Goal: Task Accomplishment & Management: Complete application form

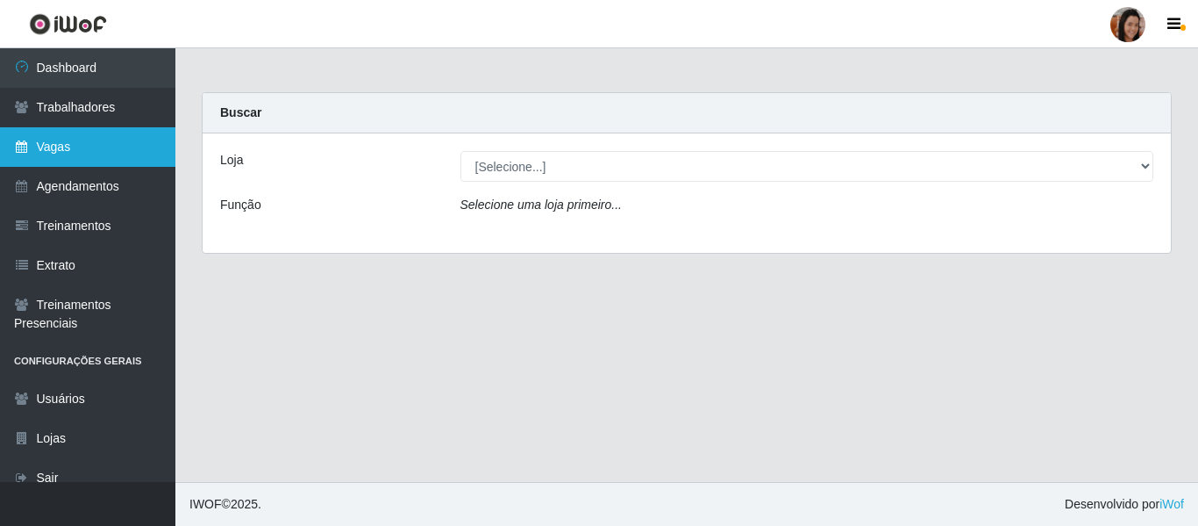
click at [15, 155] on link "Vagas" at bounding box center [87, 146] width 175 height 39
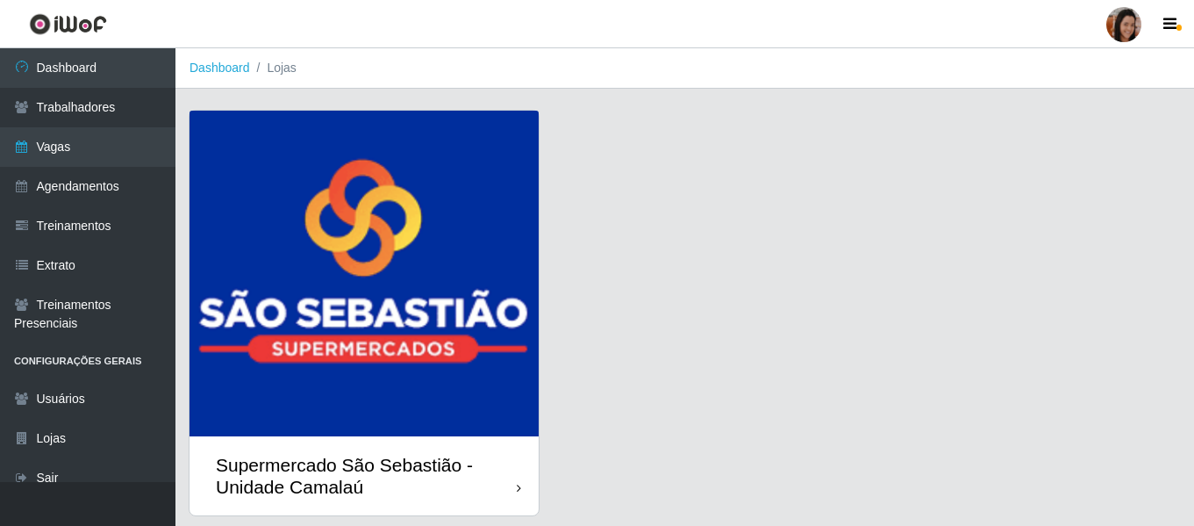
click at [457, 169] on img at bounding box center [364, 273] width 349 height 325
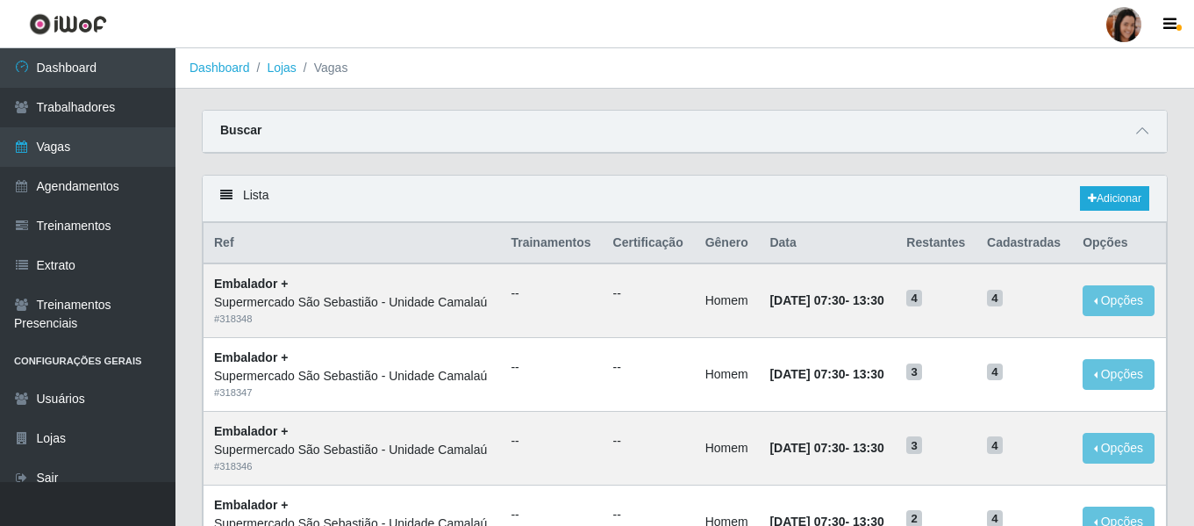
click at [1167, 114] on div "Buscar Início em Término em Função [Selecione...] ASG ASG + ASG ++ Auxiliar de …" at bounding box center [685, 132] width 966 height 44
click at [1145, 127] on icon at bounding box center [1142, 131] width 12 height 12
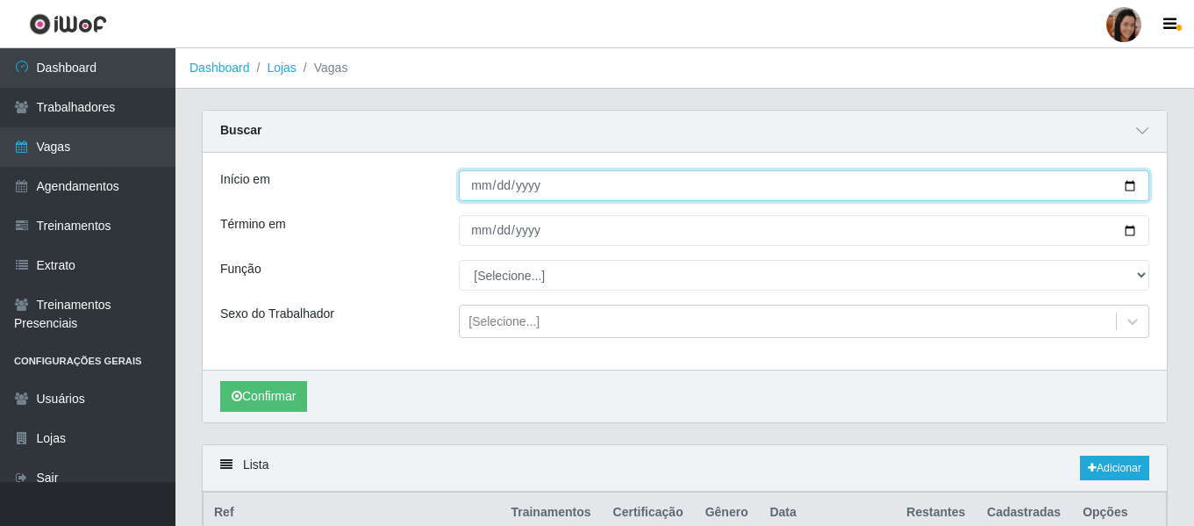
click at [477, 195] on input "Início em" at bounding box center [804, 185] width 690 height 31
type input "[DATE]"
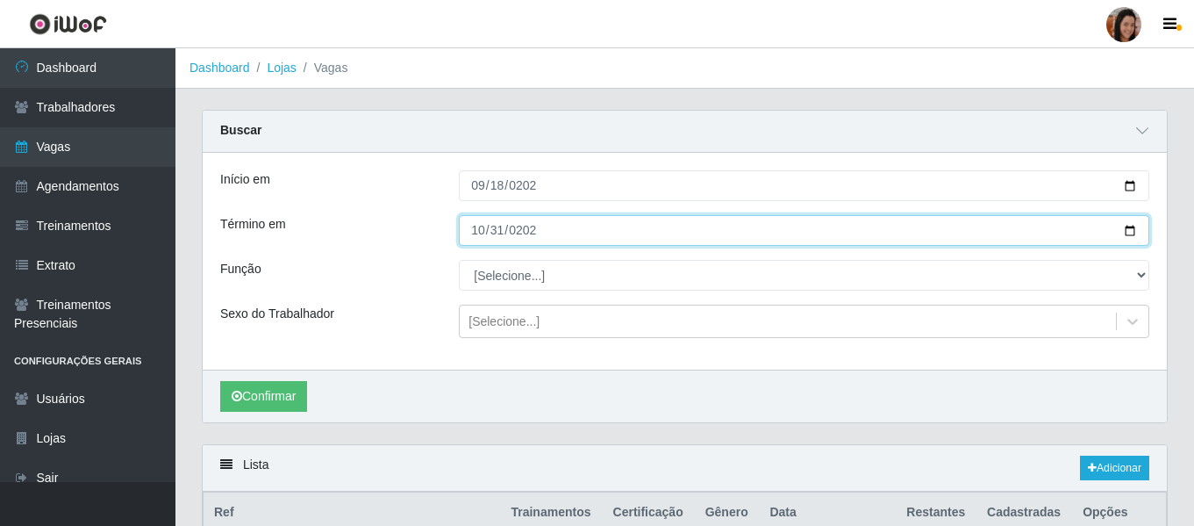
type input "[DATE]"
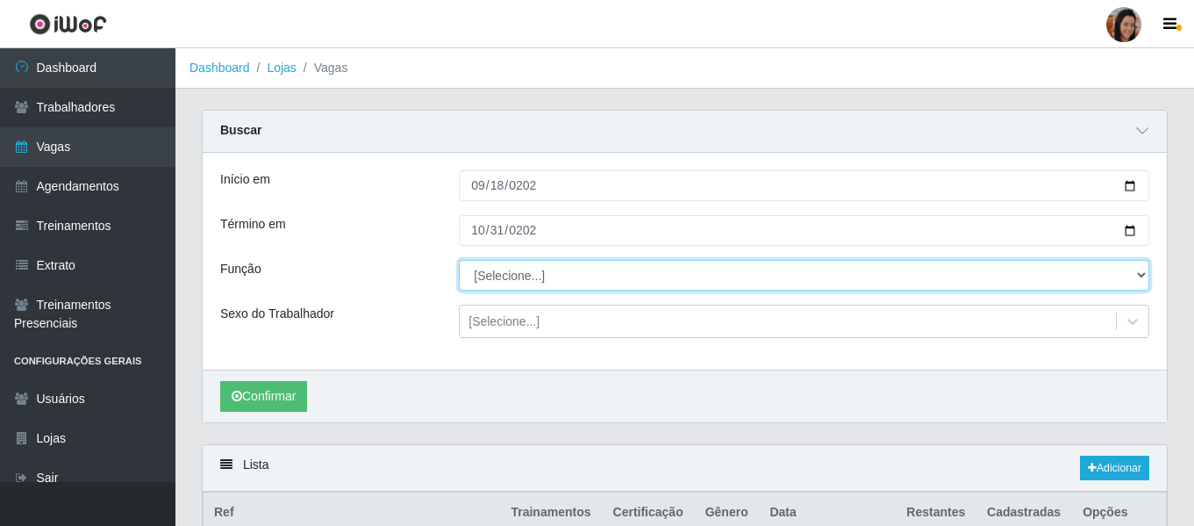
click at [522, 280] on select "[Selecione...] ASG ASG + ASG ++ Auxiliar de entrega + Auxiliar de entrega ++ Au…" at bounding box center [804, 275] width 690 height 31
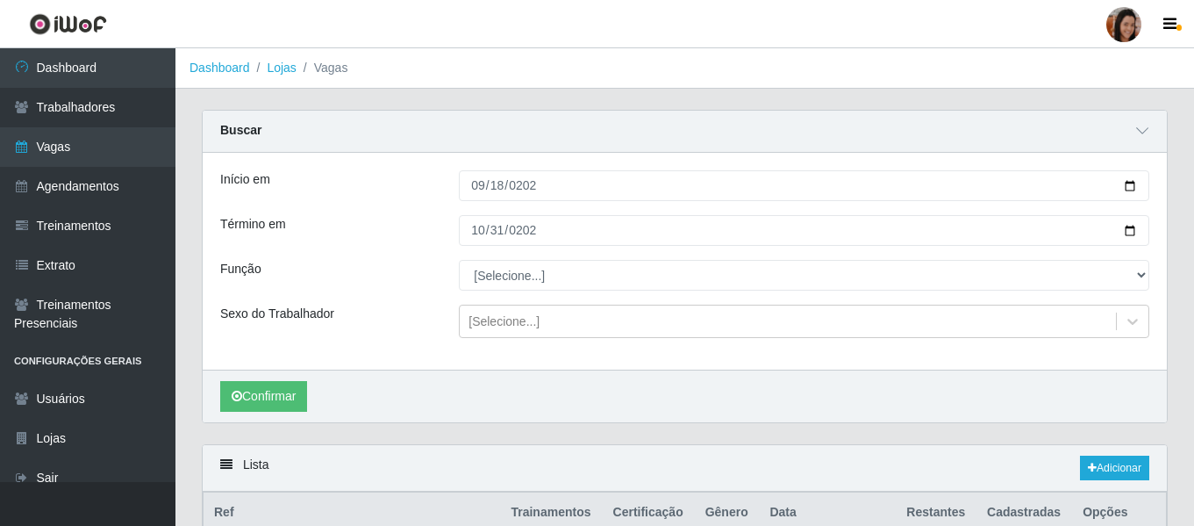
click at [343, 418] on div "Confirmar" at bounding box center [685, 395] width 964 height 53
click at [264, 404] on button "Confirmar" at bounding box center [263, 396] width 87 height 31
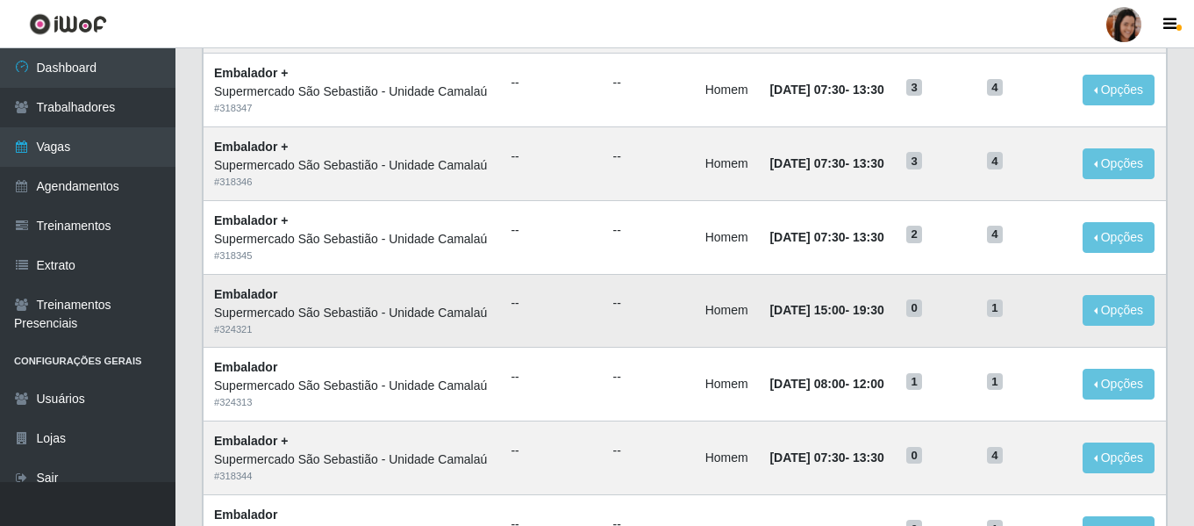
scroll to position [641, 0]
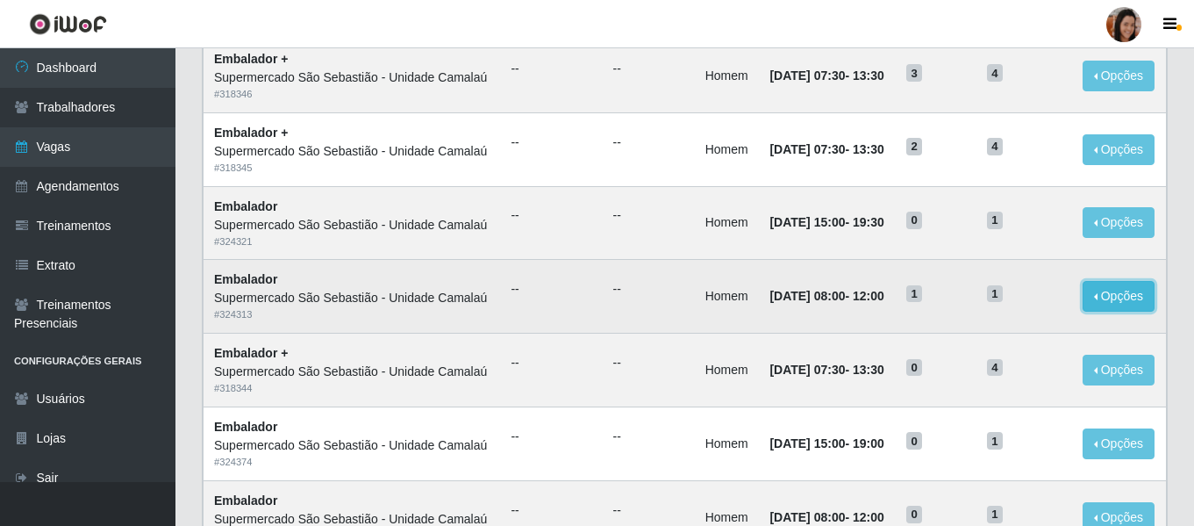
click at [1133, 311] on button "Opções" at bounding box center [1119, 296] width 72 height 31
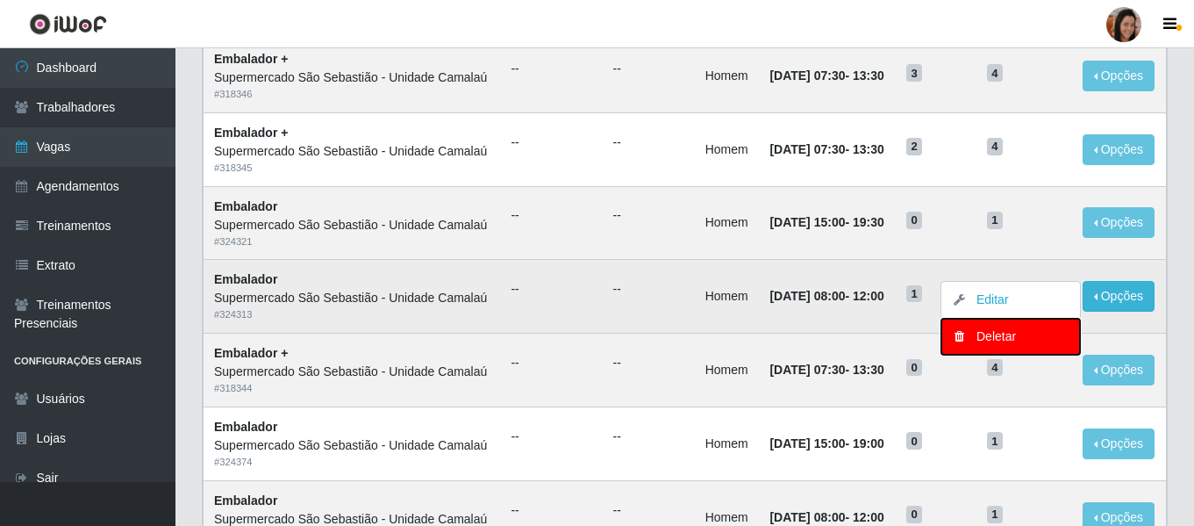
click at [1004, 346] on div "Deletar" at bounding box center [1011, 336] width 104 height 18
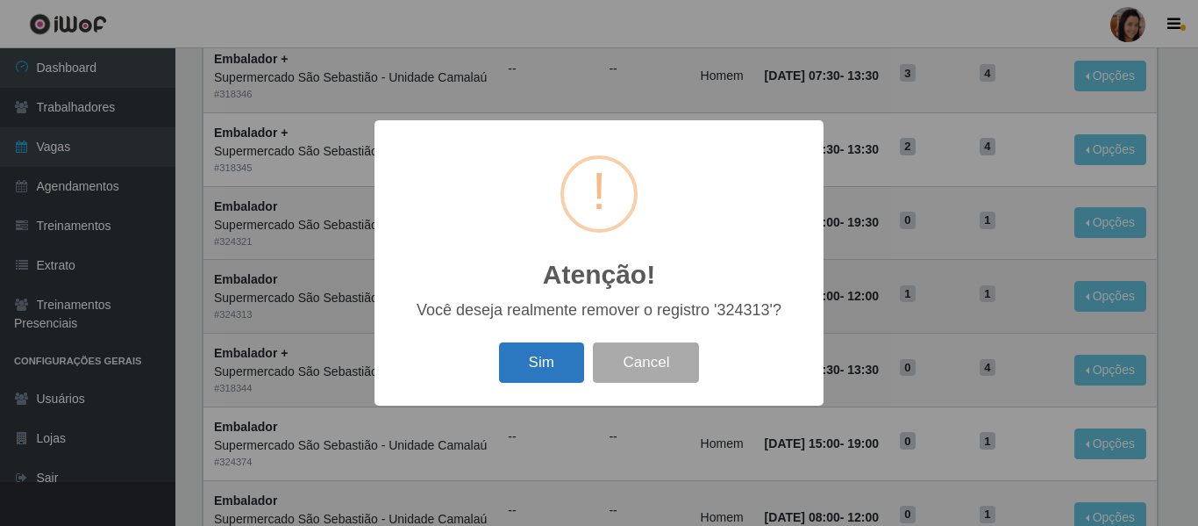
click at [527, 364] on button "Sim" at bounding box center [541, 362] width 85 height 41
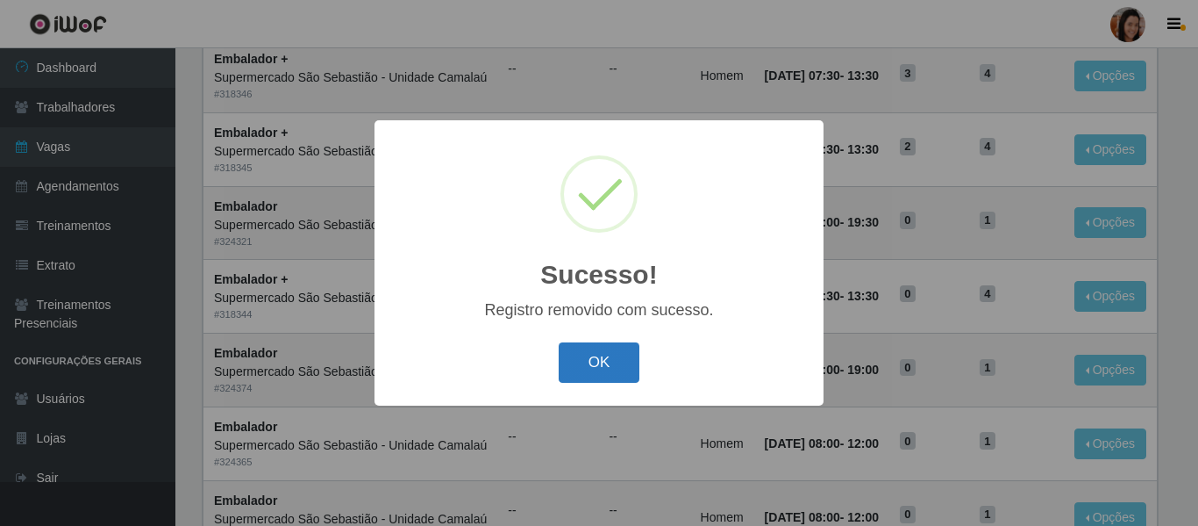
click at [584, 364] on button "OK" at bounding box center [600, 362] width 82 height 41
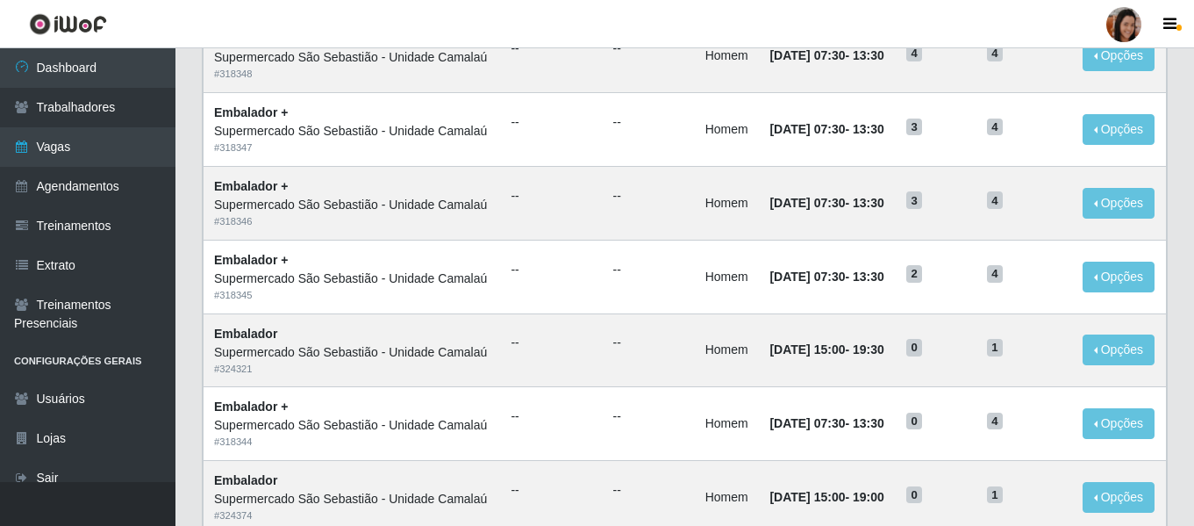
scroll to position [446, 0]
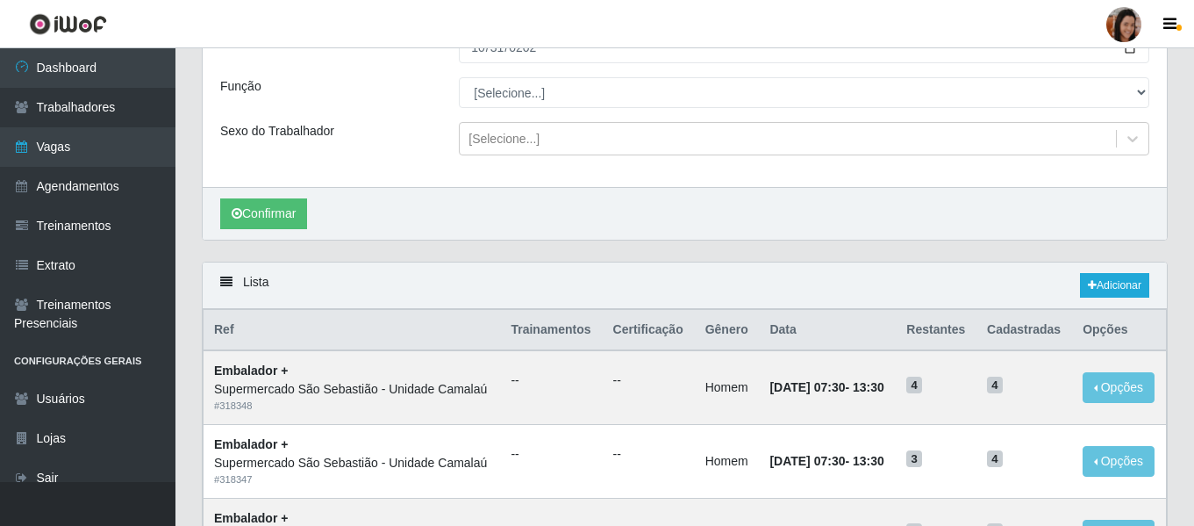
click at [619, 156] on div "Início em [DATE] Término em [DATE] Função [Selecione...] ASG ASG + ASG ++ Auxil…" at bounding box center [685, 78] width 964 height 217
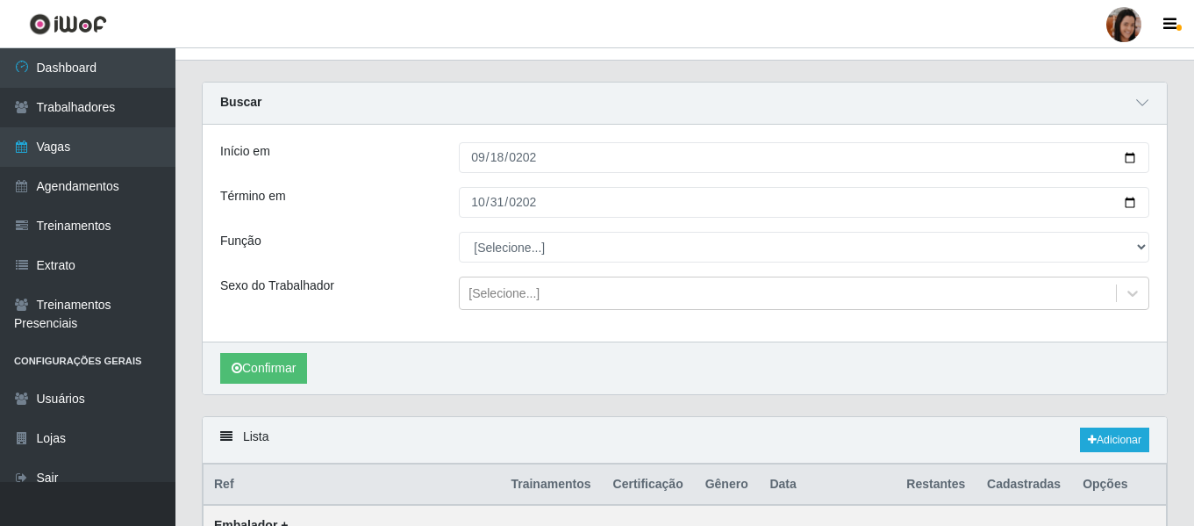
scroll to position [7, 0]
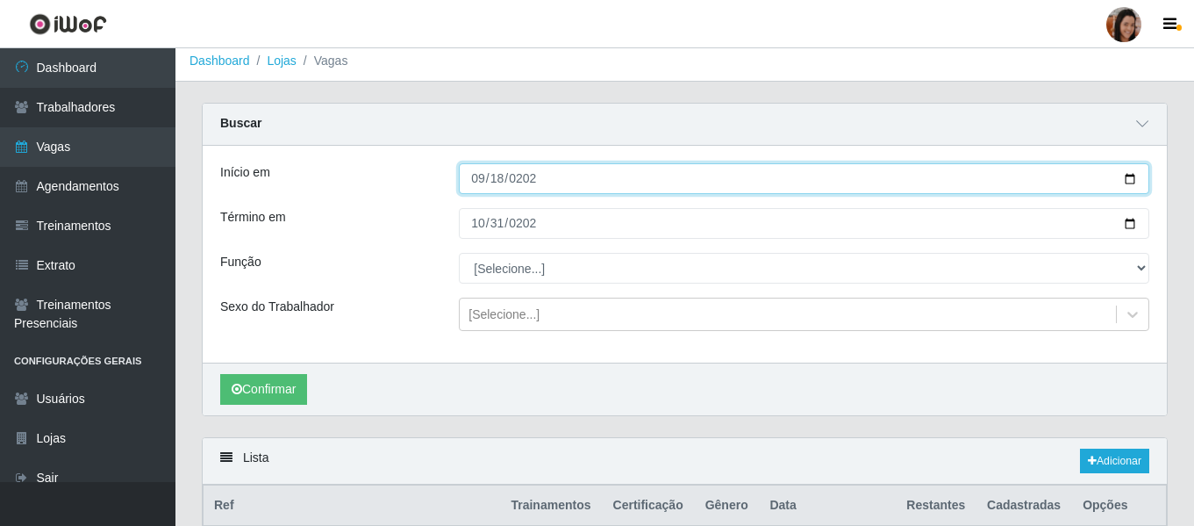
click at [479, 169] on input "[DATE]" at bounding box center [804, 178] width 690 height 31
type input "0001-11-01"
type input "[DATE]"
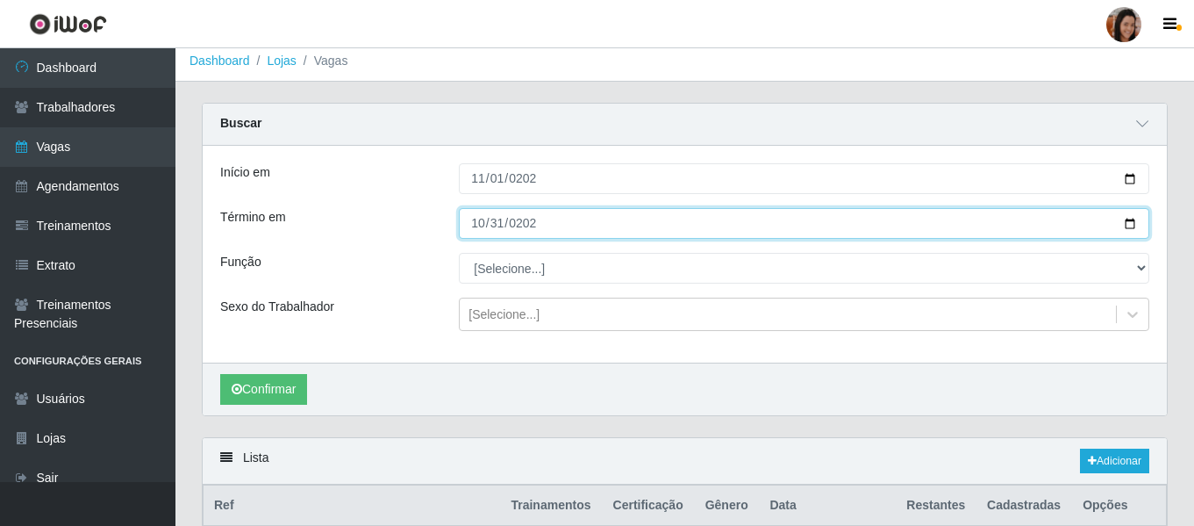
type input "[DATE]"
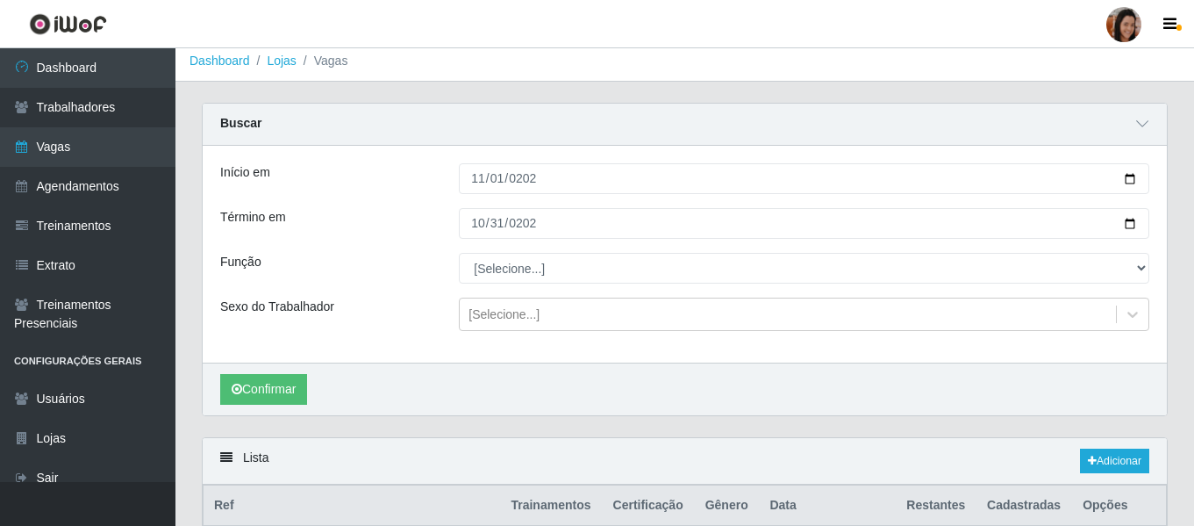
click at [260, 371] on div "Confirmar" at bounding box center [685, 388] width 964 height 53
click at [267, 376] on button "Confirmar" at bounding box center [263, 389] width 87 height 31
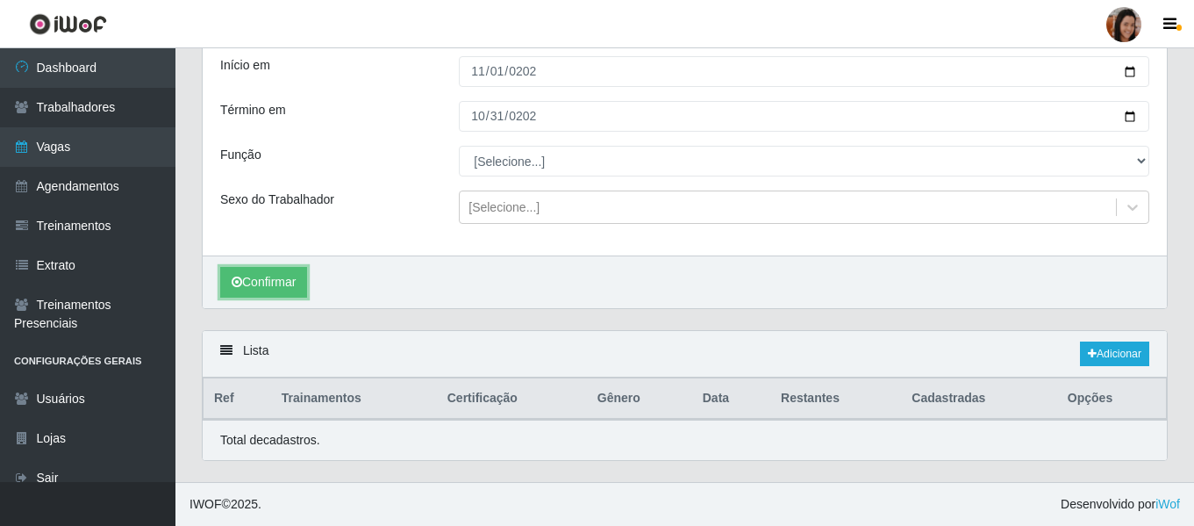
scroll to position [115, 0]
click at [1134, 352] on link "Adicionar" at bounding box center [1114, 353] width 69 height 25
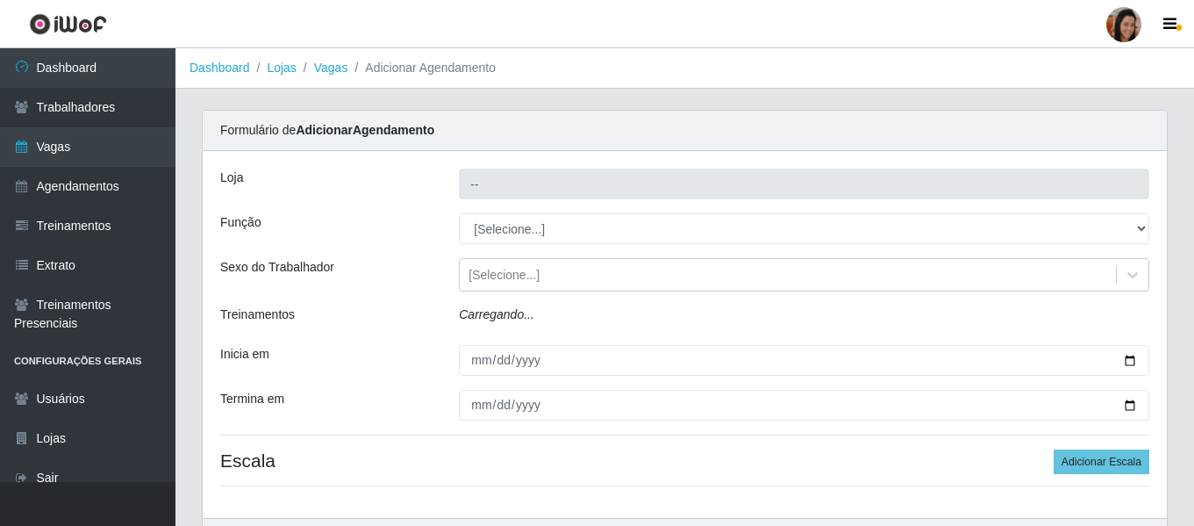
type input "Supermercado São Sebastião - Unidade Camalaú"
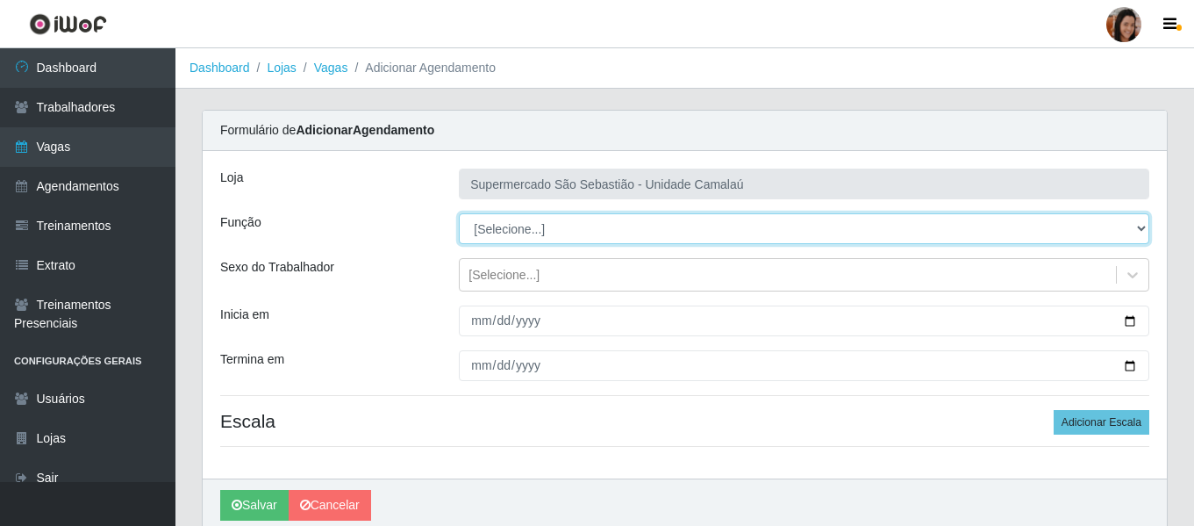
click at [498, 229] on select "[Selecione...] ASG ASG + ASG ++ Auxiliar de entrega + Auxiliar de entrega ++ Au…" at bounding box center [804, 228] width 690 height 31
select select "70"
click at [459, 213] on select "[Selecione...] ASG ASG + ASG ++ Auxiliar de entrega + Auxiliar de entrega ++ Au…" at bounding box center [804, 228] width 690 height 31
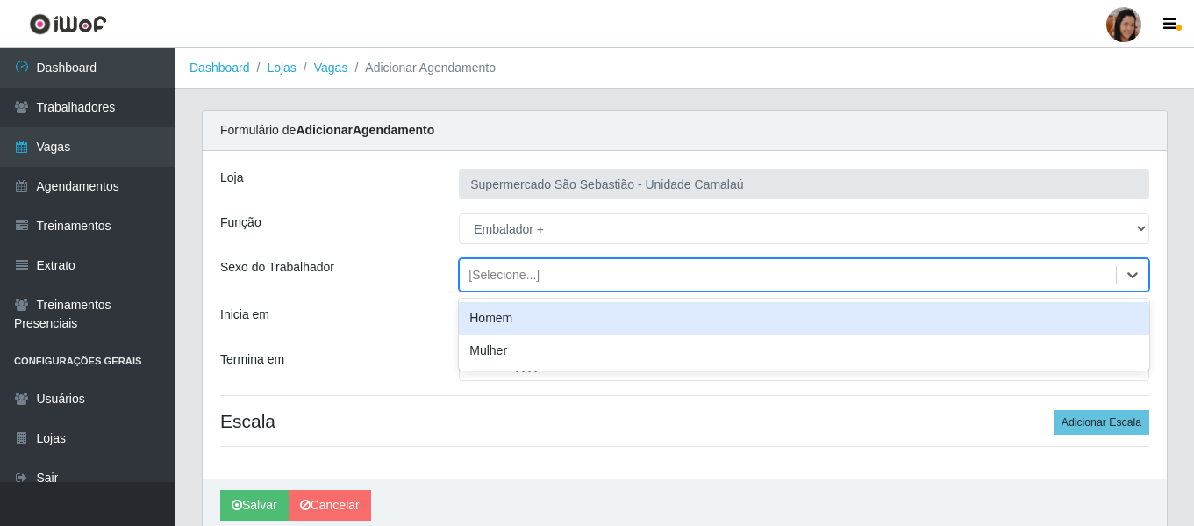
click at [488, 275] on div "[Selecione...]" at bounding box center [504, 275] width 71 height 18
click at [504, 318] on div "Homem" at bounding box center [804, 318] width 690 height 32
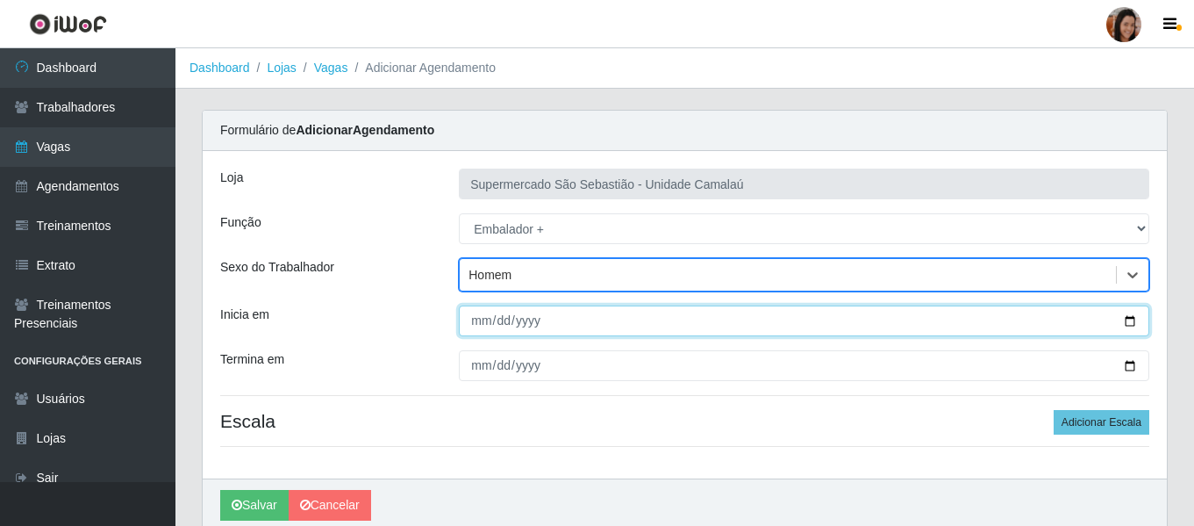
click at [465, 311] on input "Inicia em" at bounding box center [804, 320] width 690 height 31
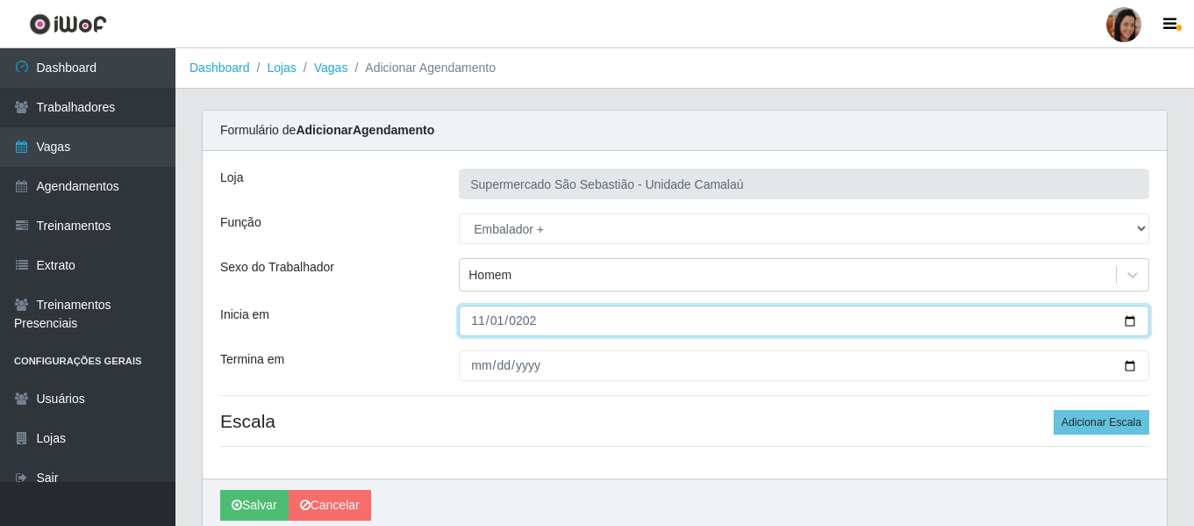
type input "[DATE]"
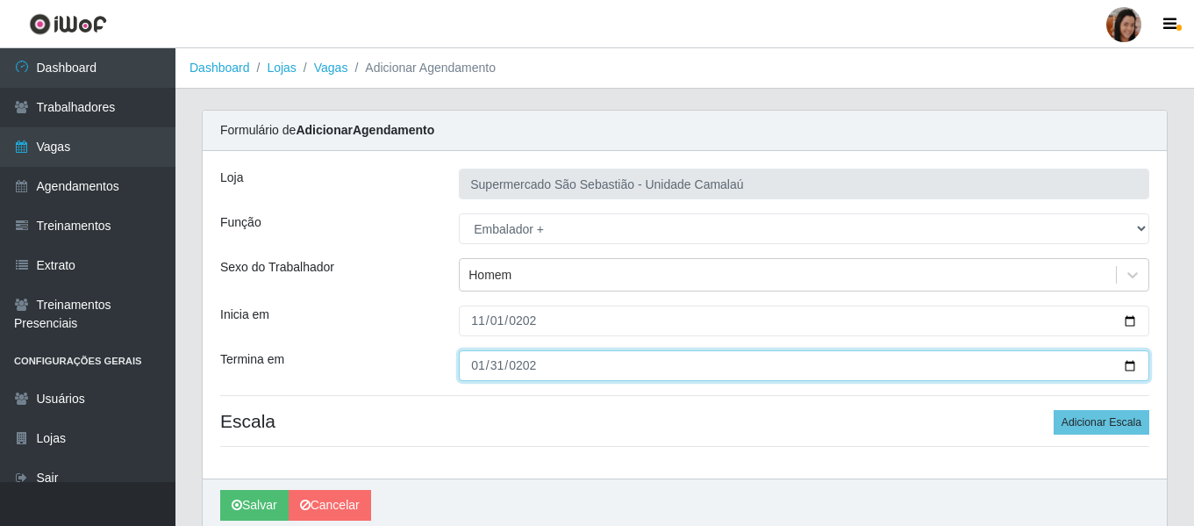
type input "[DATE]"
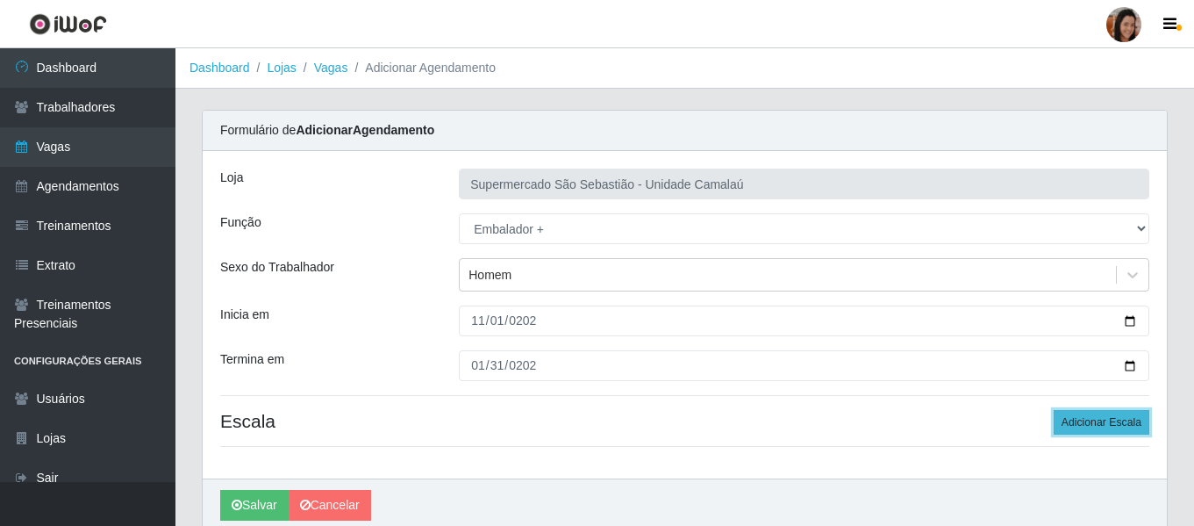
click at [1083, 412] on button "Adicionar Escala" at bounding box center [1102, 422] width 96 height 25
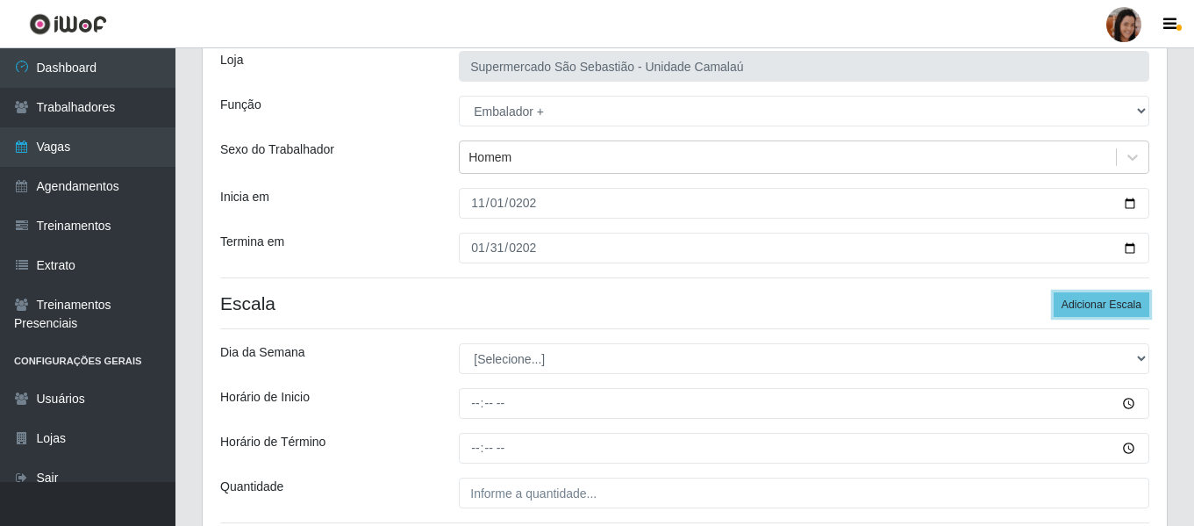
scroll to position [263, 0]
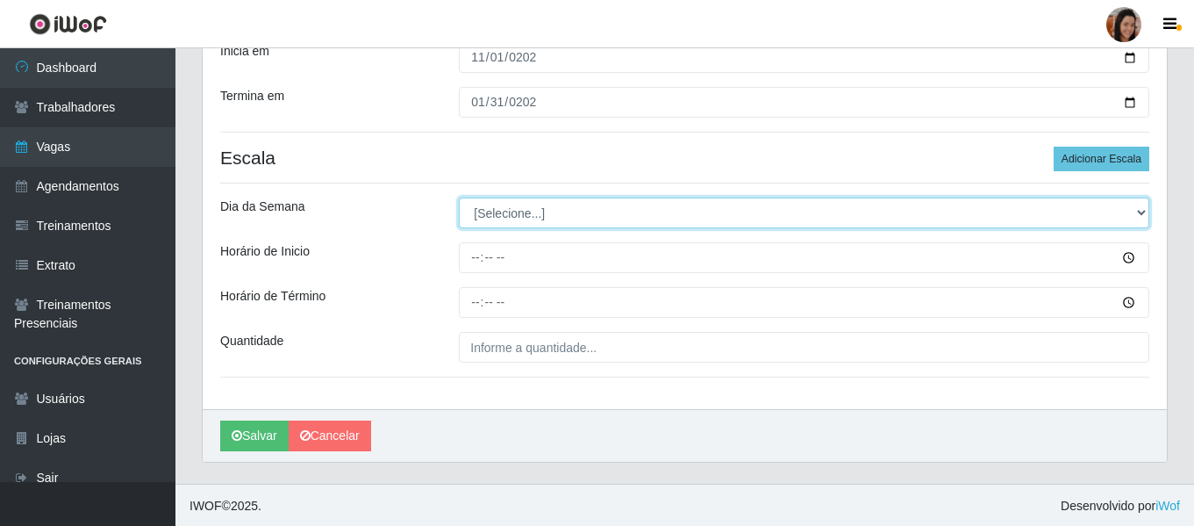
click at [512, 206] on select "[Selecione...] Segunda Terça Quarta Quinta Sexta Sábado Domingo" at bounding box center [804, 212] width 690 height 31
select select "0"
click at [459, 197] on select "[Selecione...] Segunda Terça Quarta Quinta Sexta Sábado Domingo" at bounding box center [804, 212] width 690 height 31
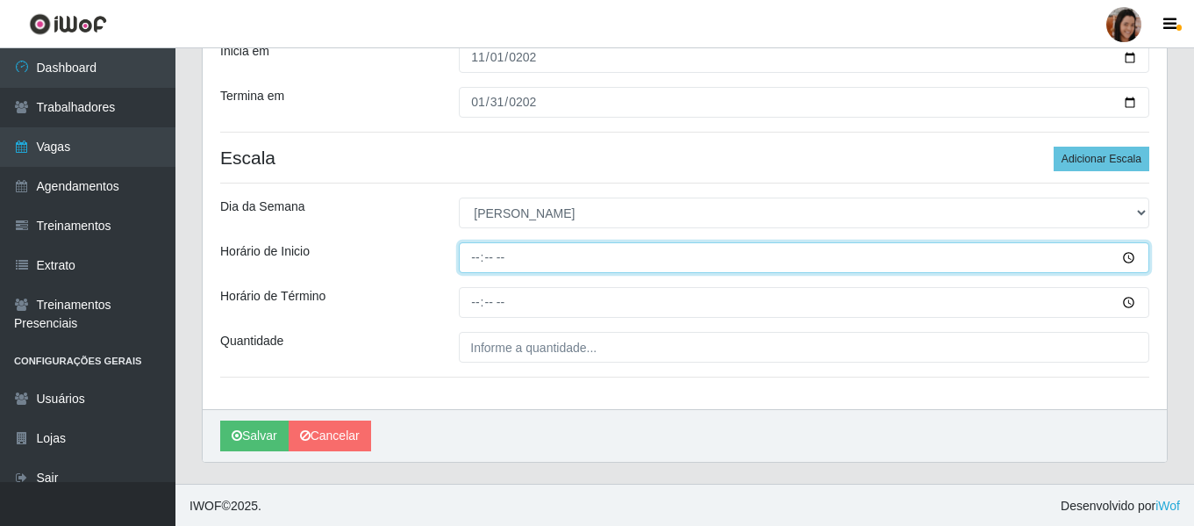
click at [465, 259] on input "Horário de Inicio" at bounding box center [804, 257] width 690 height 31
type input "07:30"
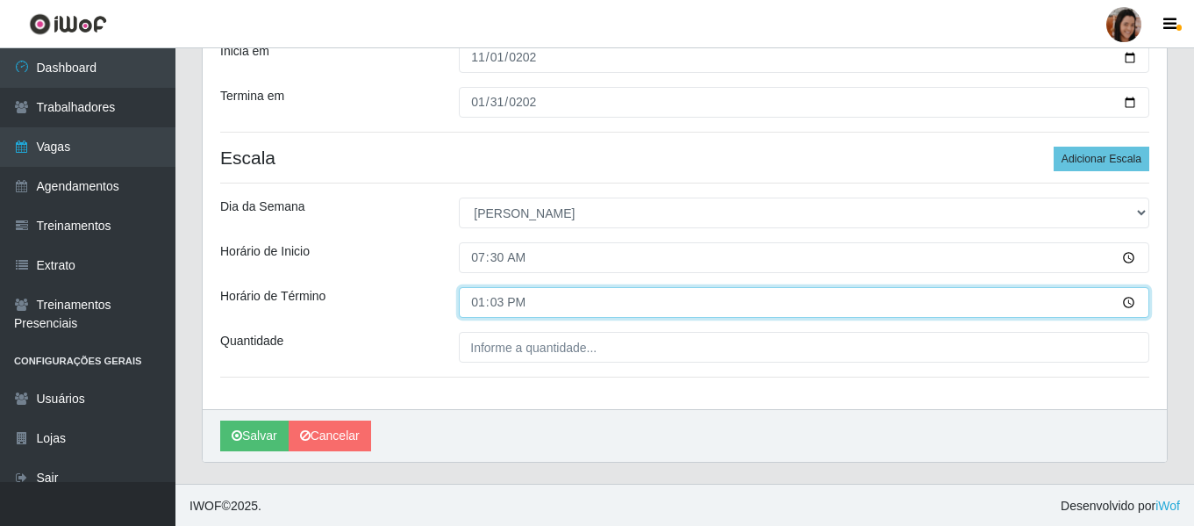
type input "13:30"
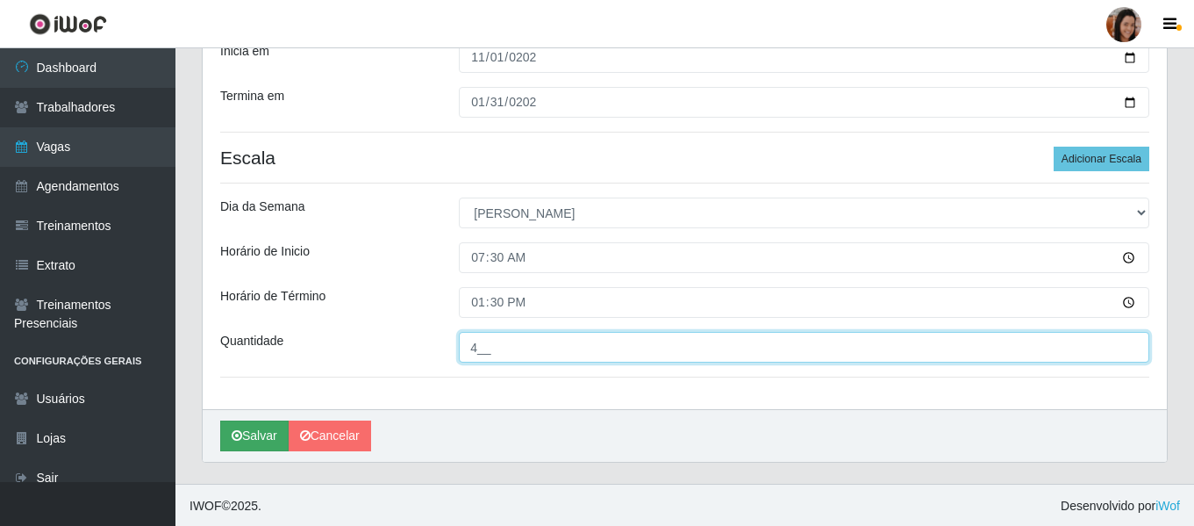
type input "4__"
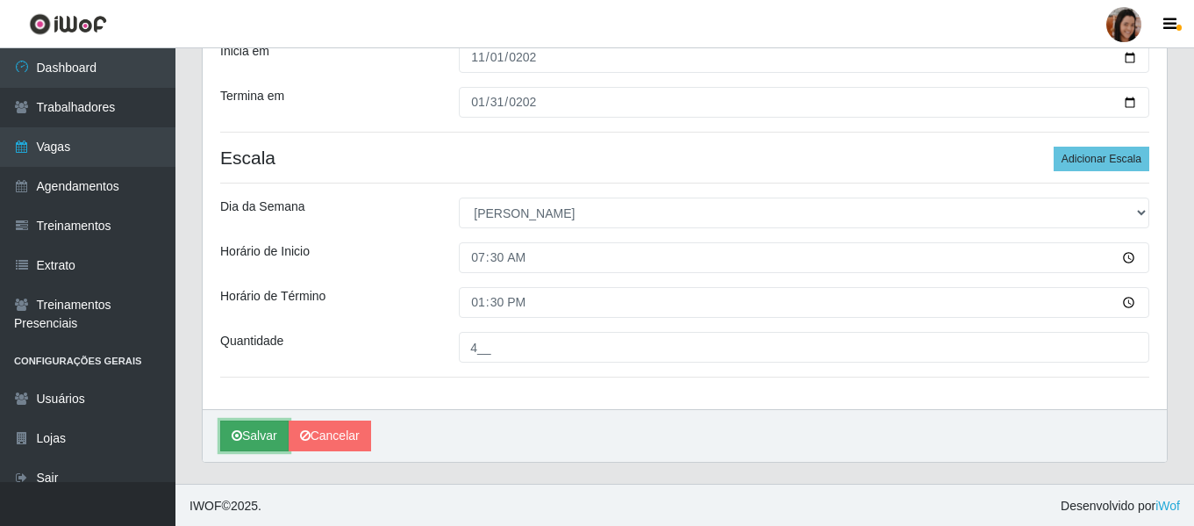
click at [270, 425] on button "Salvar" at bounding box center [254, 435] width 68 height 31
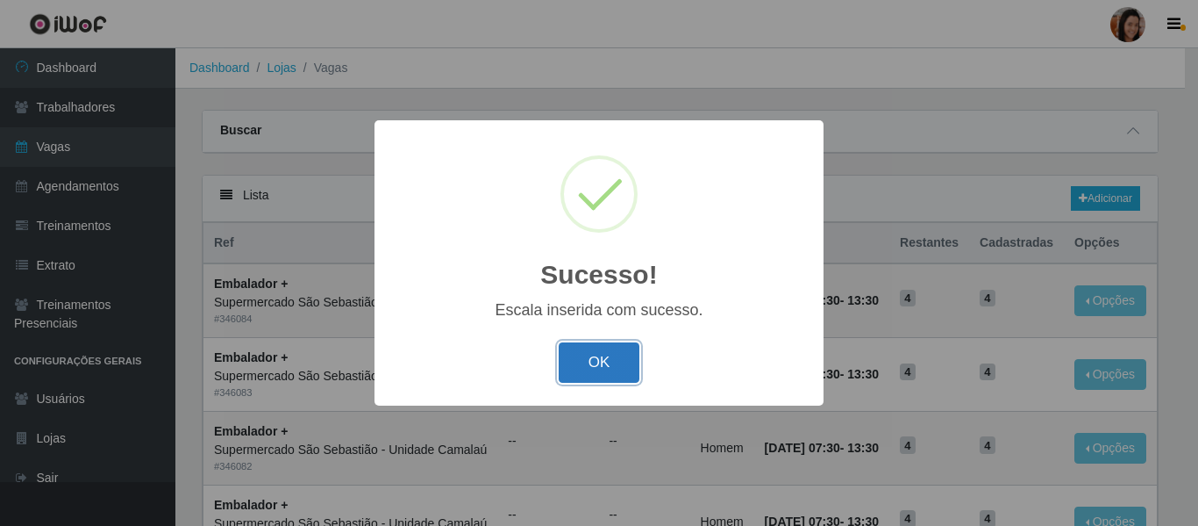
click at [604, 364] on button "OK" at bounding box center [600, 362] width 82 height 41
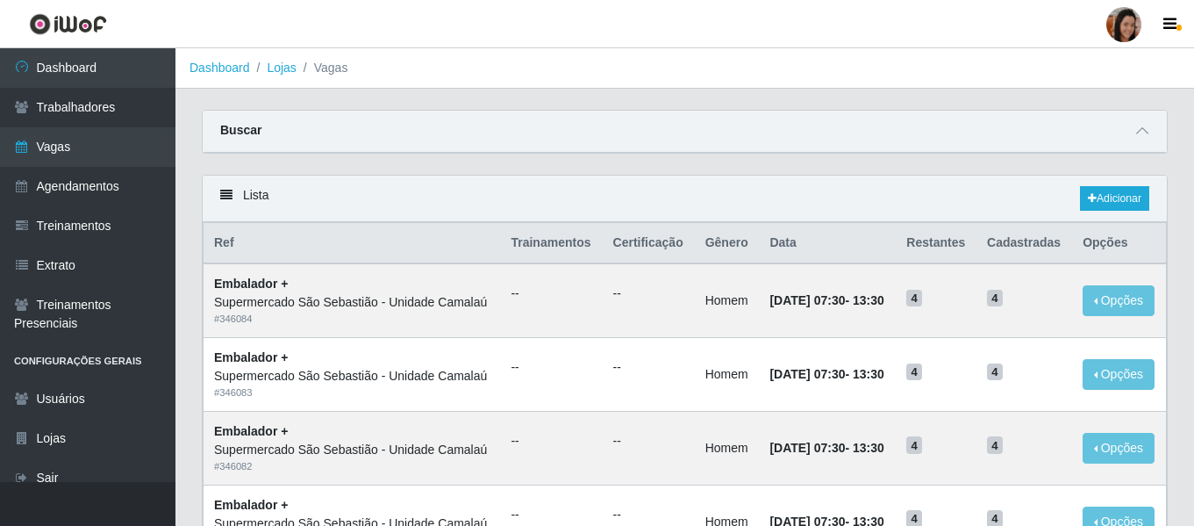
click at [86, 18] on img at bounding box center [68, 24] width 78 height 22
